Goal: Task Accomplishment & Management: Manage account settings

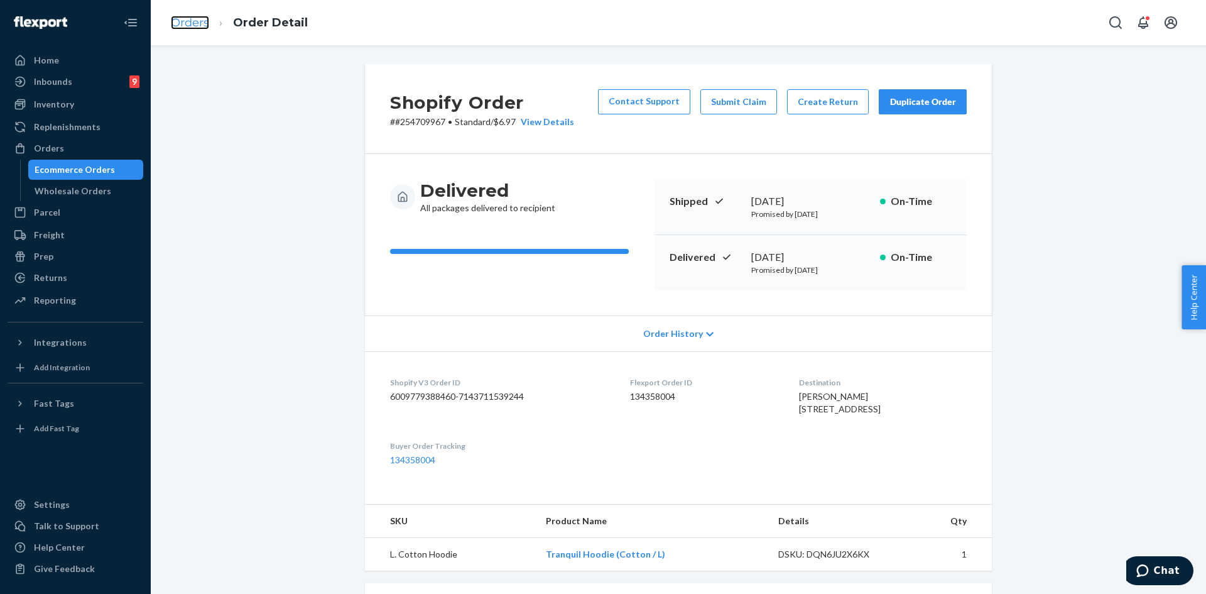
click at [187, 21] on link "Orders" at bounding box center [190, 23] width 38 height 14
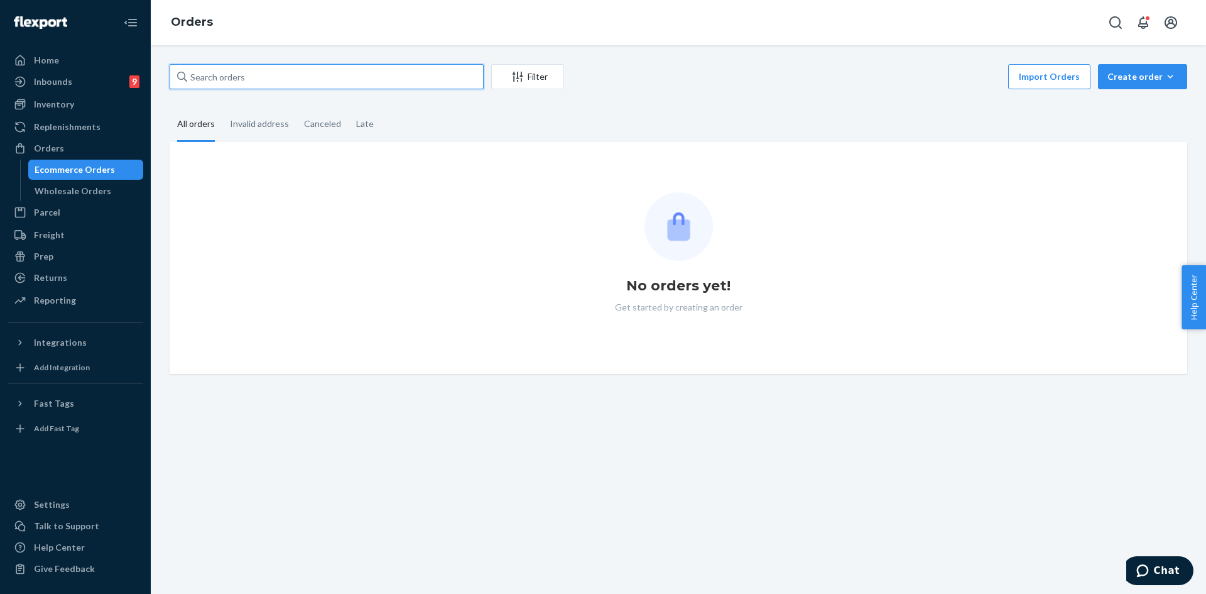
click at [239, 68] on input "text" at bounding box center [327, 76] width 314 height 25
paste input "254712200"
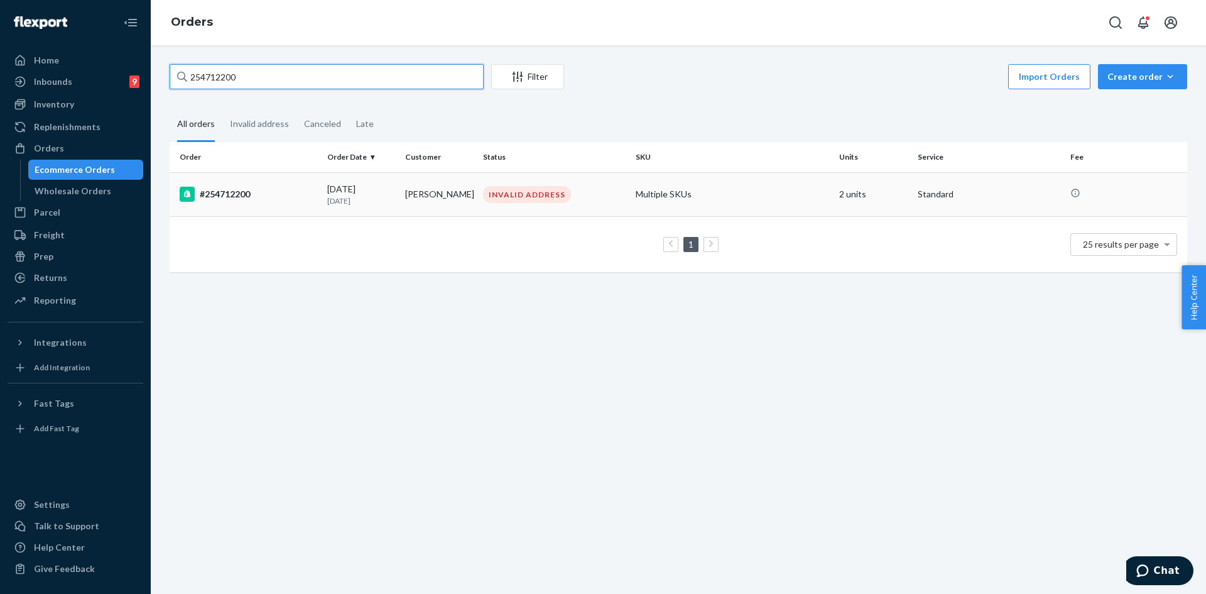
type input "254712200"
click at [298, 196] on div "#254712200" at bounding box center [249, 194] width 138 height 15
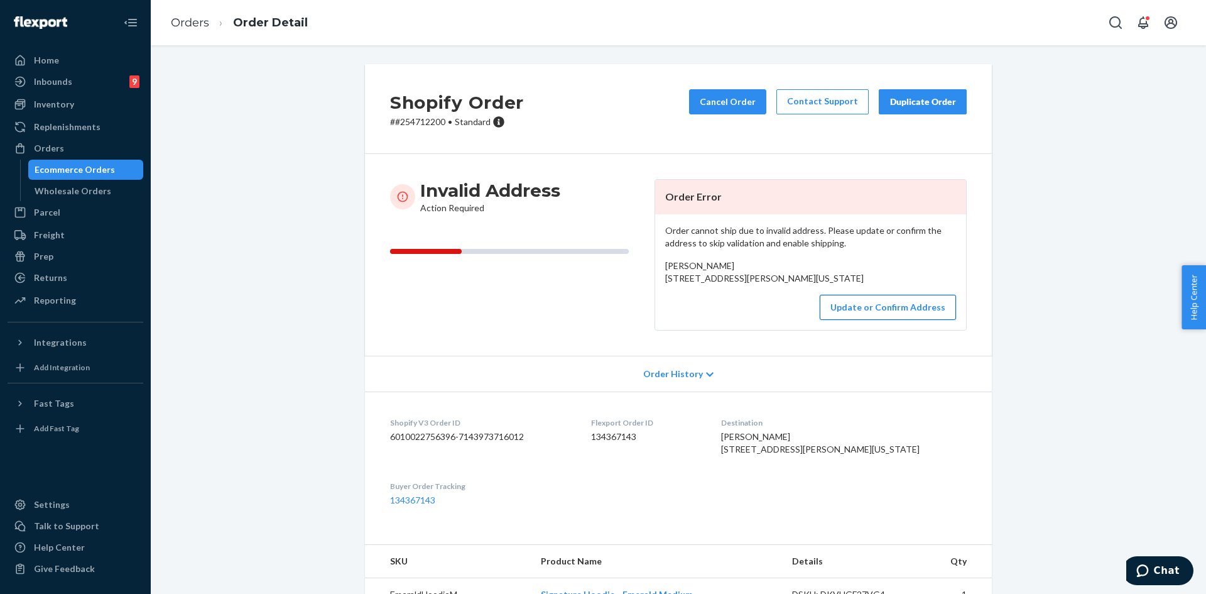
click at [873, 320] on button "Update or Confirm Address" at bounding box center [888, 307] width 136 height 25
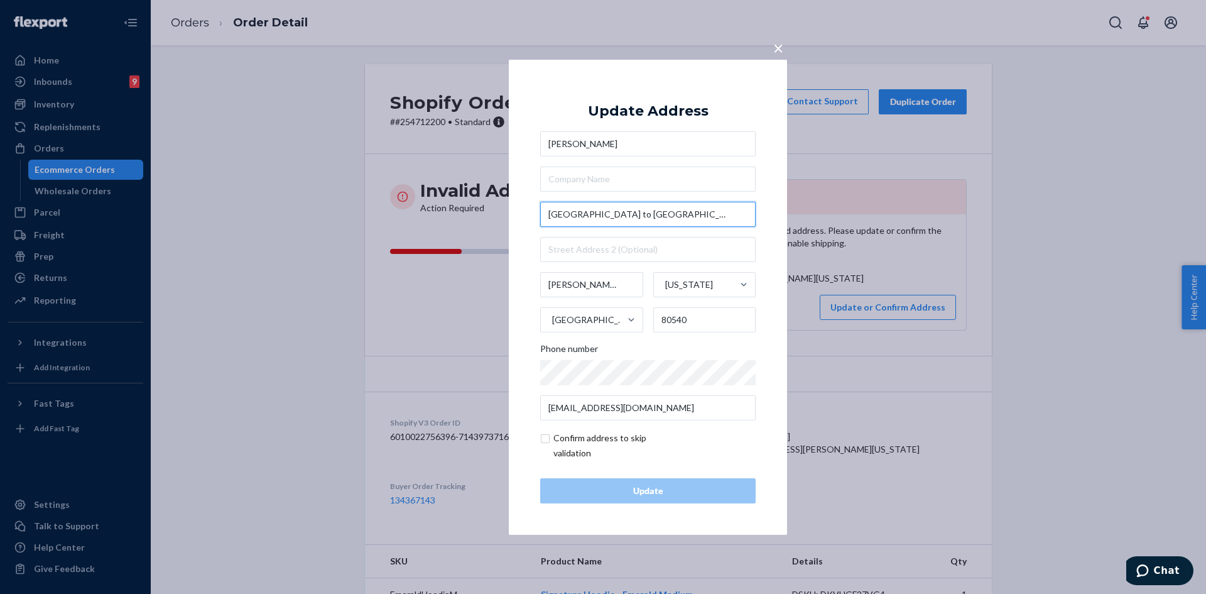
click at [663, 222] on input "18247 Peak to Peak Hwy" at bounding box center [647, 214] width 215 height 25
paste input "State Hwy 7, Lyons Colorado, 80540"
type input "18247 State Hwy 7, Lyons Colorado, 80540"
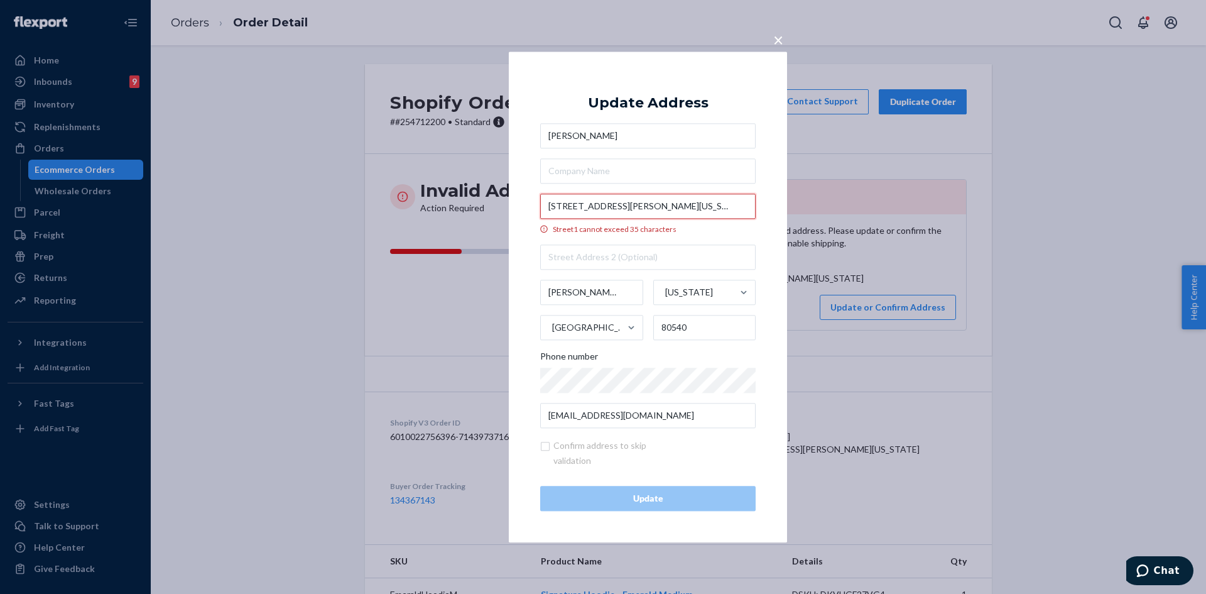
drag, startPoint x: 630, startPoint y: 207, endPoint x: 751, endPoint y: 199, distance: 122.2
click at [751, 199] on input "18247 State Hwy 7, Lyons Colorado, 80540" at bounding box center [647, 206] width 215 height 25
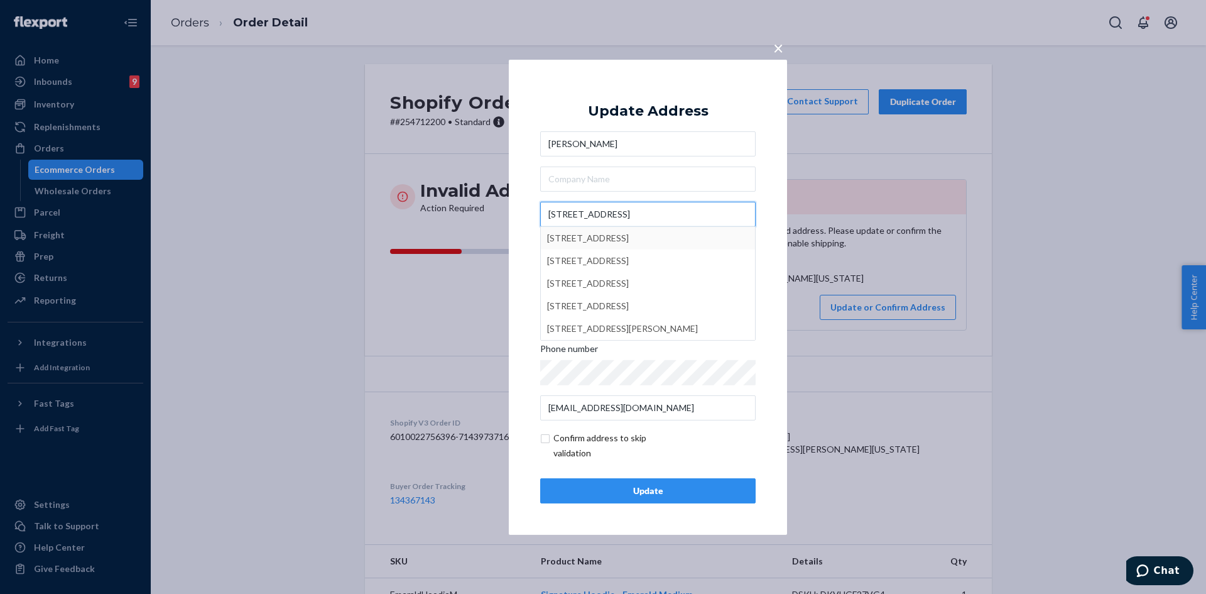
type input "18247 State Hwy 7"
click at [684, 185] on input "text" at bounding box center [647, 178] width 215 height 25
click at [560, 439] on input "checkbox" at bounding box center [613, 445] width 146 height 30
checkbox input "true"
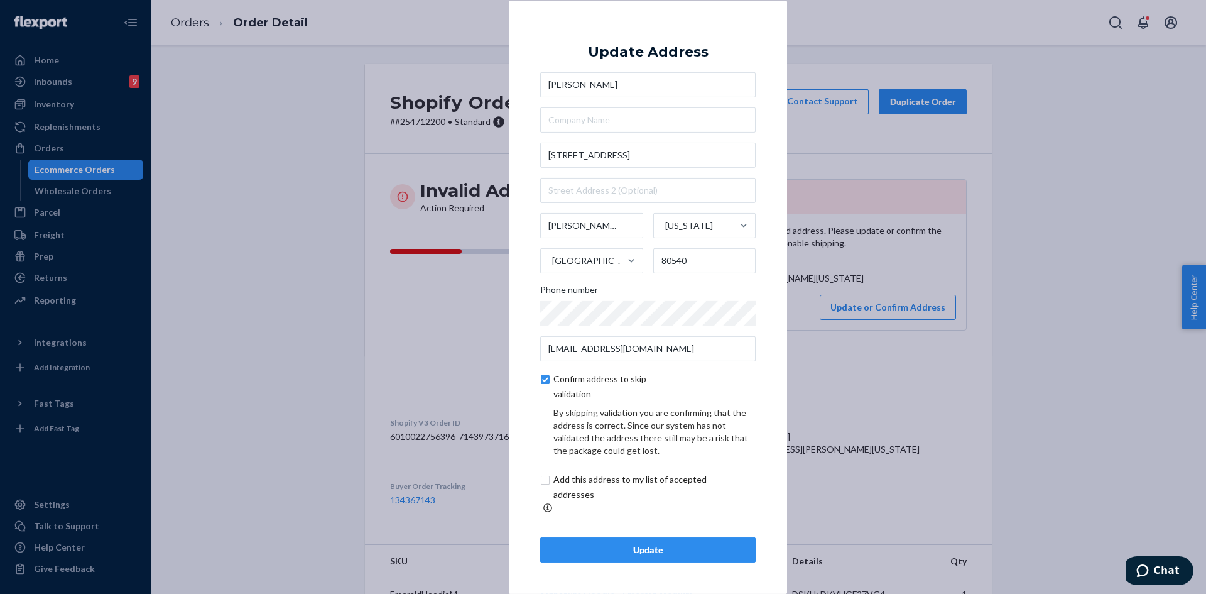
click at [563, 478] on input "checkbox" at bounding box center [644, 487] width 209 height 30
checkbox input "true"
click at [586, 543] on div "Update" at bounding box center [648, 549] width 194 height 13
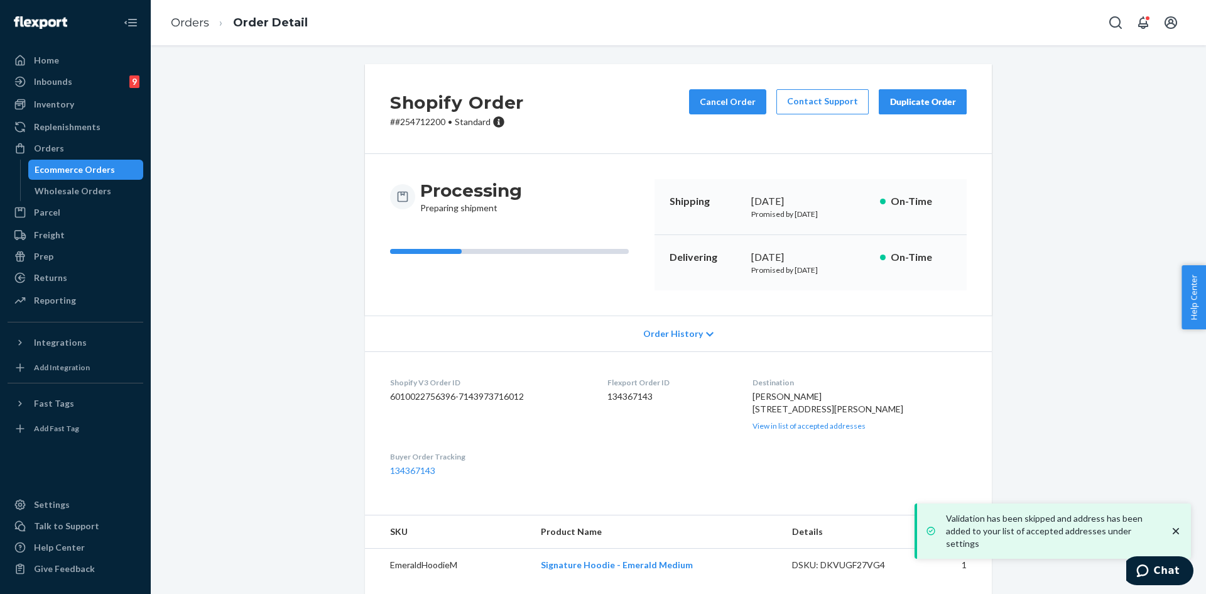
click at [412, 124] on p "# #254712200 • Standard" at bounding box center [457, 122] width 134 height 13
copy p "254712200"
